Goal: Obtain resource: Obtain resource

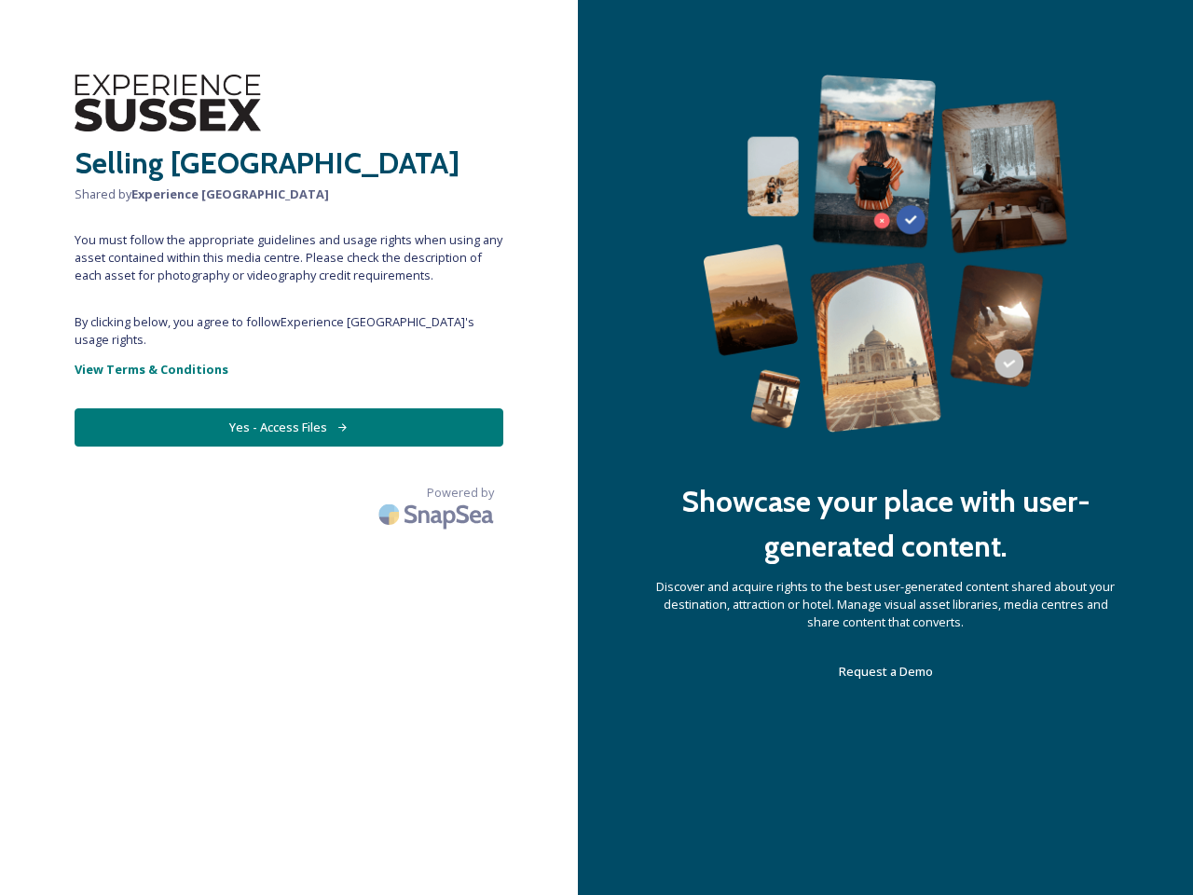
click at [596, 447] on div "Showcase your place with user-generated content. Discover and acquire rights to…" at bounding box center [885, 447] width 615 height 895
click at [289, 409] on button "Yes - Access Files" at bounding box center [289, 427] width 429 height 38
click at [438, 492] on img at bounding box center [438, 514] width 130 height 44
click at [596, 447] on div "Showcase your place with user-generated content. Discover and acquire rights to…" at bounding box center [885, 447] width 615 height 895
click at [289, 409] on button "Yes - Access Files" at bounding box center [289, 427] width 429 height 38
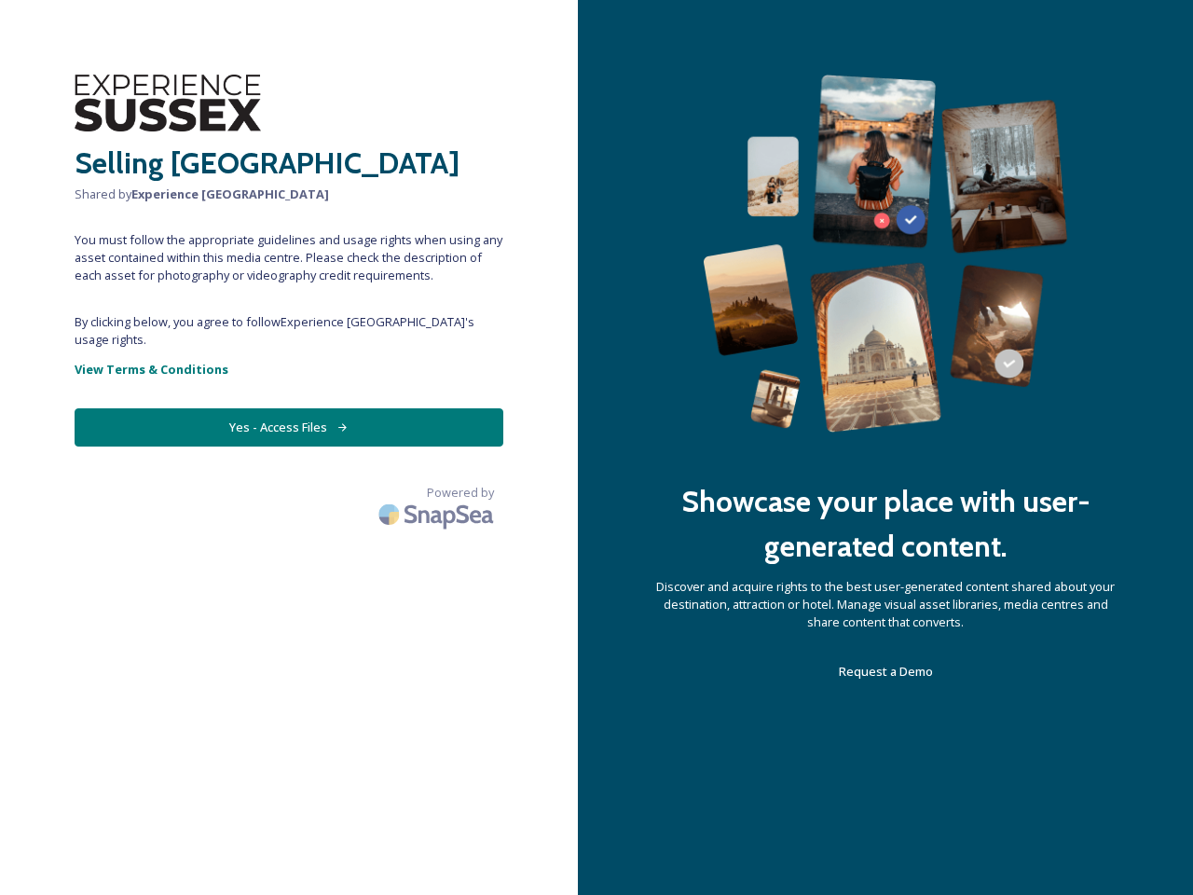
click at [438, 492] on img at bounding box center [438, 514] width 130 height 44
